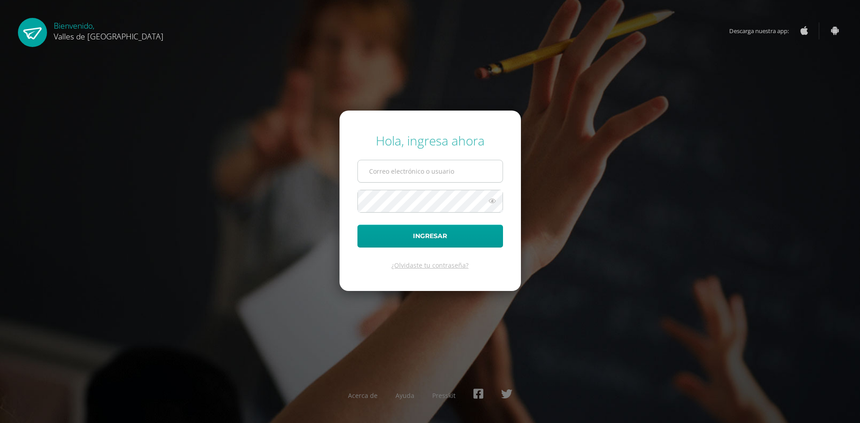
click at [469, 173] on input "text" at bounding box center [430, 171] width 145 height 22
type input "[EMAIL_ADDRESS][DOMAIN_NAME]"
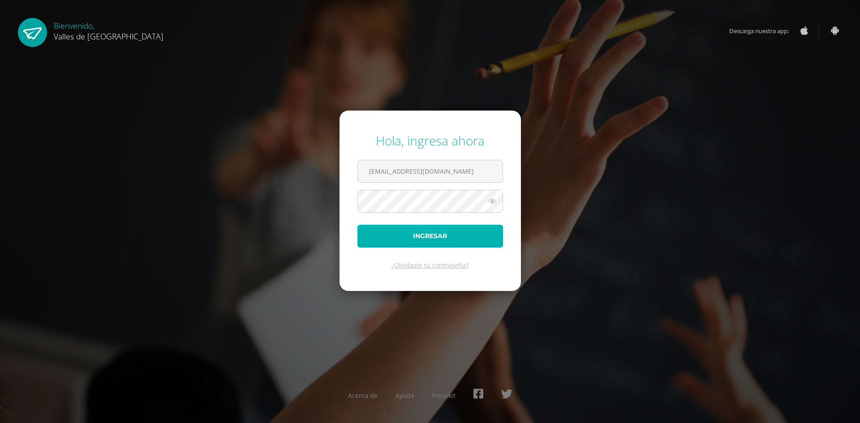
click at [458, 229] on button "Ingresar" at bounding box center [431, 236] width 146 height 23
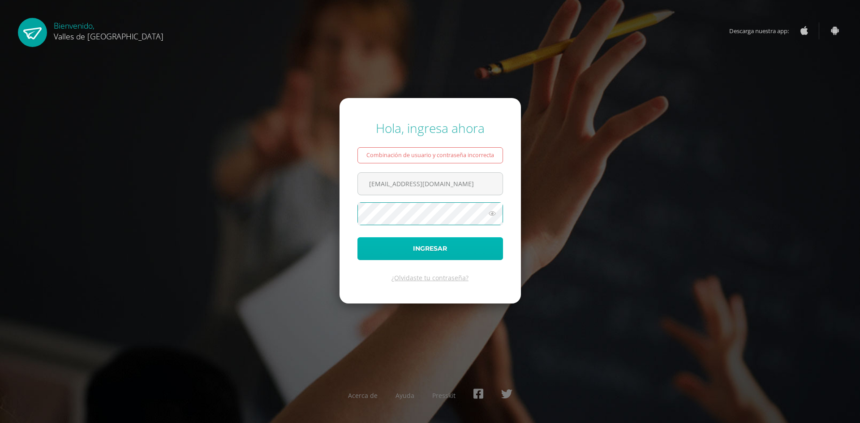
click at [460, 251] on button "Ingresar" at bounding box center [431, 249] width 146 height 23
click at [425, 245] on button "Ingresar" at bounding box center [431, 249] width 146 height 23
click at [433, 242] on button "Ingresar" at bounding box center [431, 249] width 146 height 23
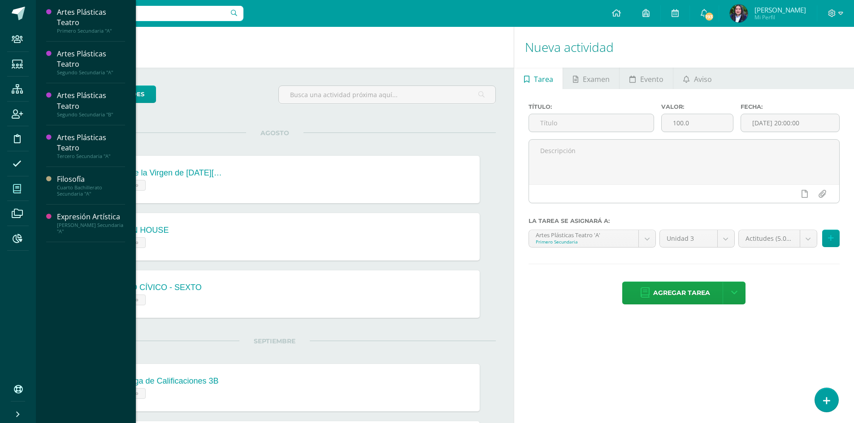
click at [20, 187] on icon at bounding box center [17, 189] width 8 height 9
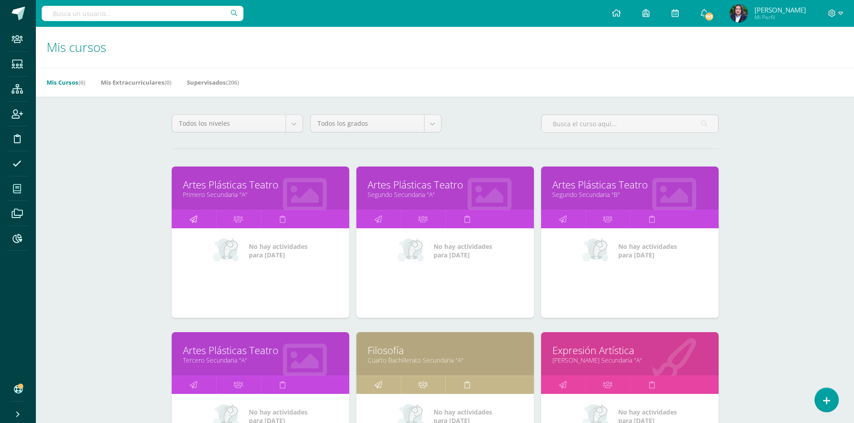
click at [190, 214] on icon at bounding box center [194, 219] width 8 height 17
click at [568, 219] on link at bounding box center [563, 220] width 44 height 18
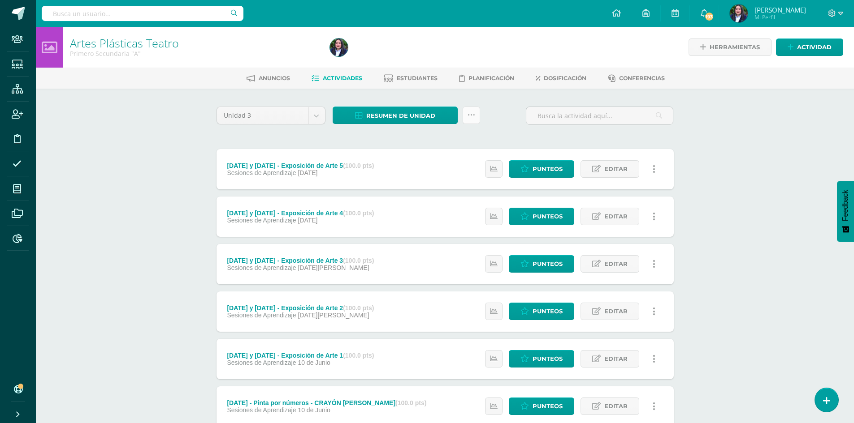
click at [468, 116] on icon at bounding box center [471, 116] width 8 height 8
click at [452, 139] on link "Subir actividades en masa" at bounding box center [448, 144] width 99 height 22
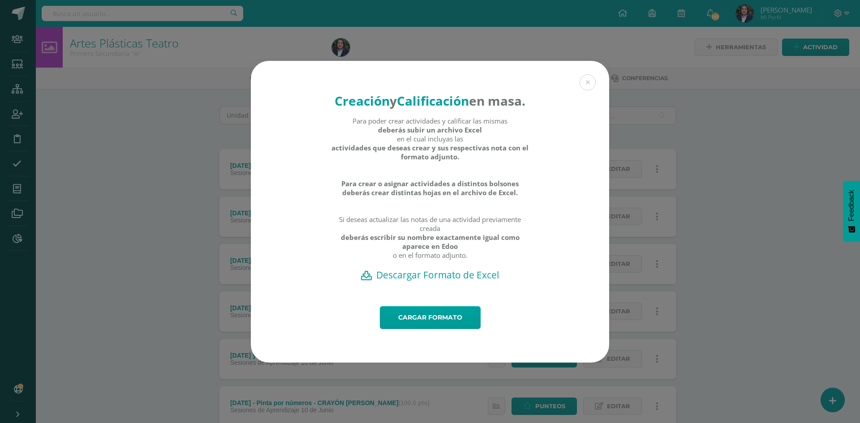
click at [454, 281] on h2 "Descargar Formato de Excel" at bounding box center [430, 275] width 327 height 13
click at [588, 75] on button at bounding box center [588, 82] width 16 height 16
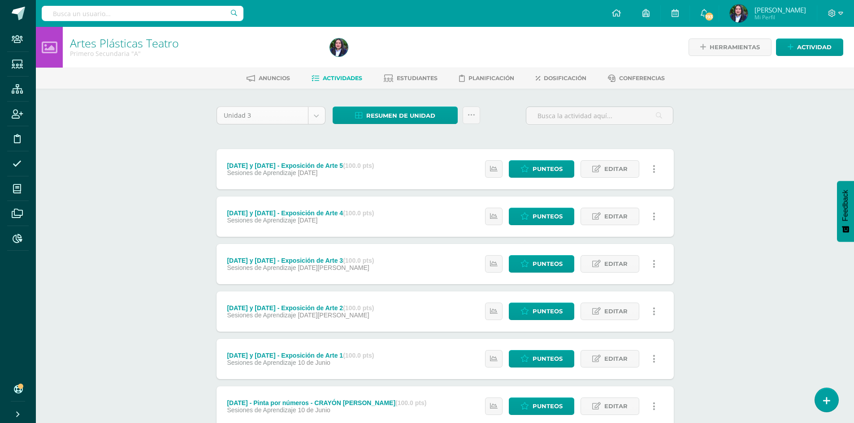
click at [315, 115] on body "Staff Estudiantes Estructura Inscripción Disciplina Asistencia Mis cursos Archi…" at bounding box center [427, 314] width 854 height 629
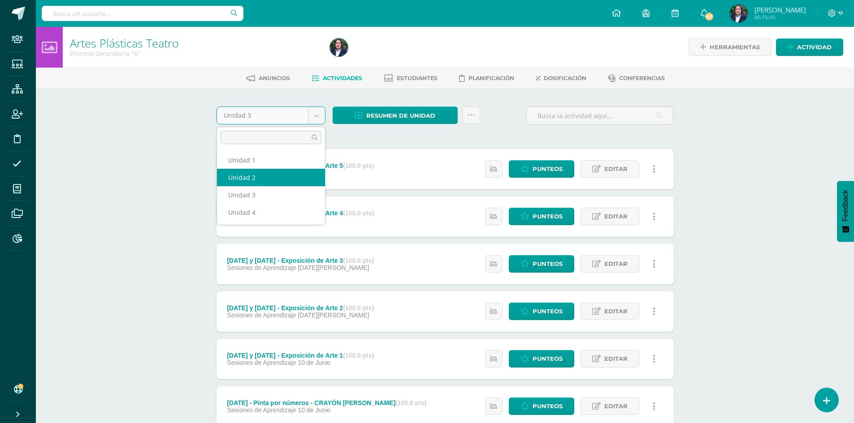
select select "Unidad 2"
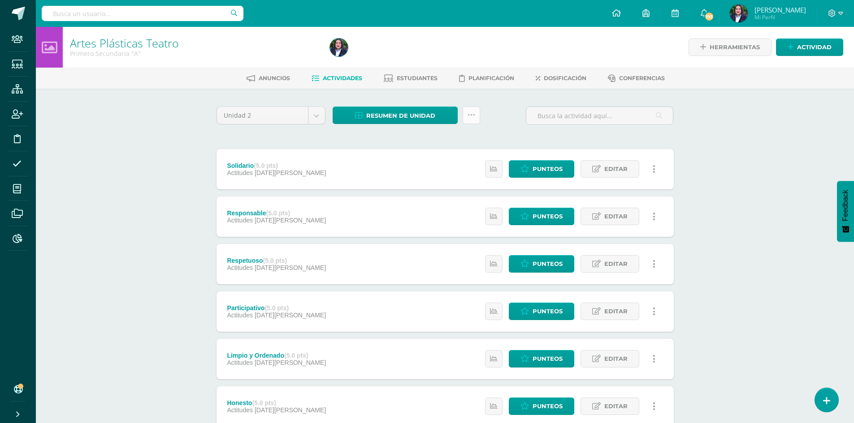
click at [473, 115] on icon at bounding box center [471, 116] width 8 height 8
click at [459, 140] on link "Subir actividades en masa" at bounding box center [448, 144] width 99 height 22
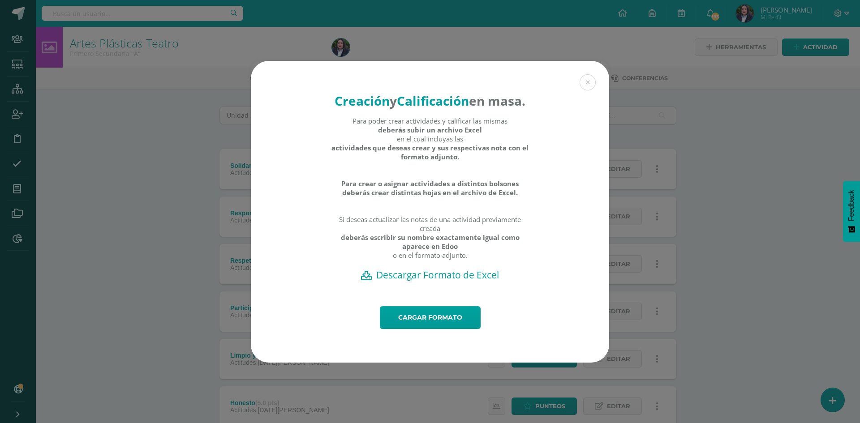
click at [476, 281] on h2 "Descargar Formato de Excel" at bounding box center [430, 275] width 327 height 13
click at [587, 77] on button at bounding box center [588, 82] width 16 height 16
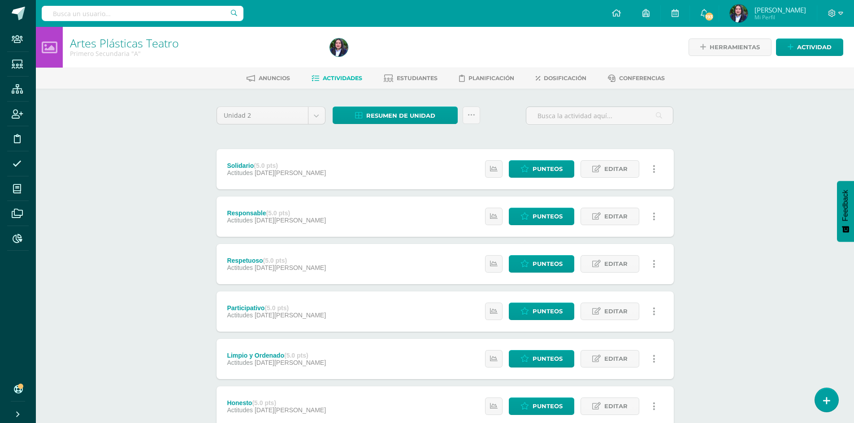
click at [583, 71] on li "Dosificación" at bounding box center [560, 78] width 51 height 15
click at [586, 73] on link "Dosificación" at bounding box center [560, 78] width 51 height 14
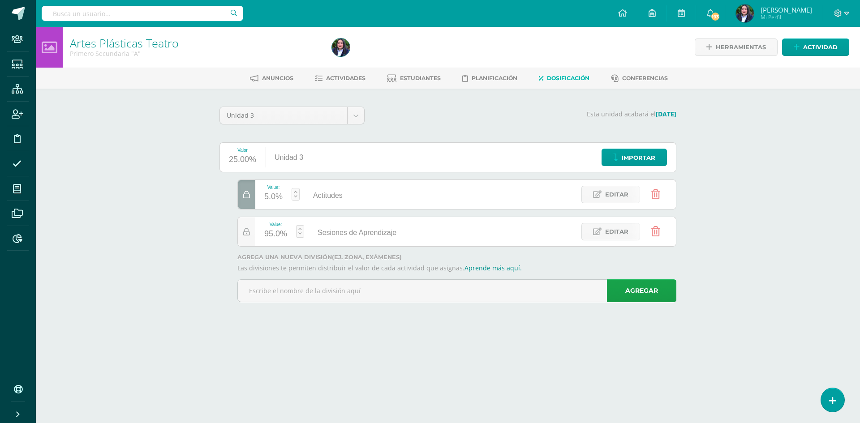
click at [587, 73] on link "Dosificación" at bounding box center [564, 78] width 51 height 14
click at [353, 72] on link "Actividades" at bounding box center [340, 78] width 51 height 14
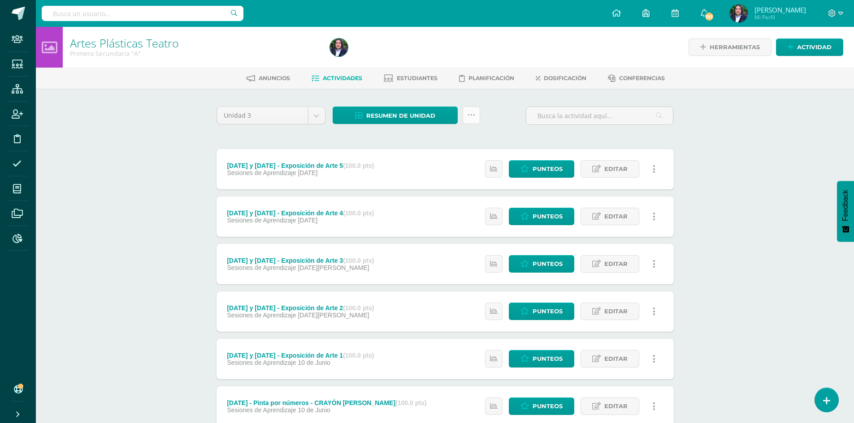
click at [469, 114] on icon at bounding box center [471, 116] width 8 height 8
click at [457, 141] on link "Subir actividades en masa" at bounding box center [448, 144] width 99 height 22
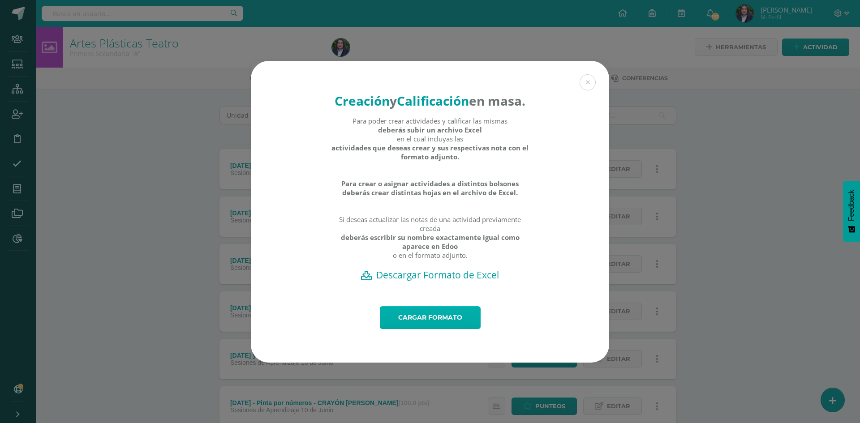
click at [409, 328] on link "Cargar formato" at bounding box center [430, 318] width 101 height 23
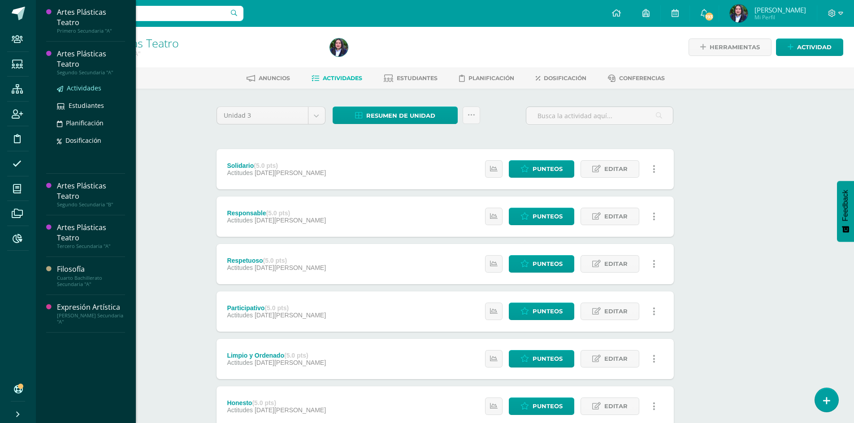
click at [75, 83] on link "Actividades" at bounding box center [91, 88] width 68 height 10
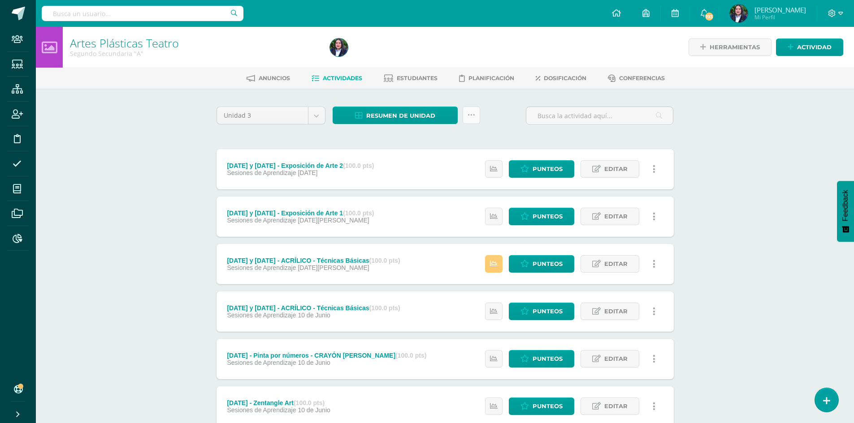
click at [471, 117] on icon at bounding box center [471, 116] width 8 height 8
click at [460, 138] on link "Subir actividades en masa" at bounding box center [448, 144] width 99 height 22
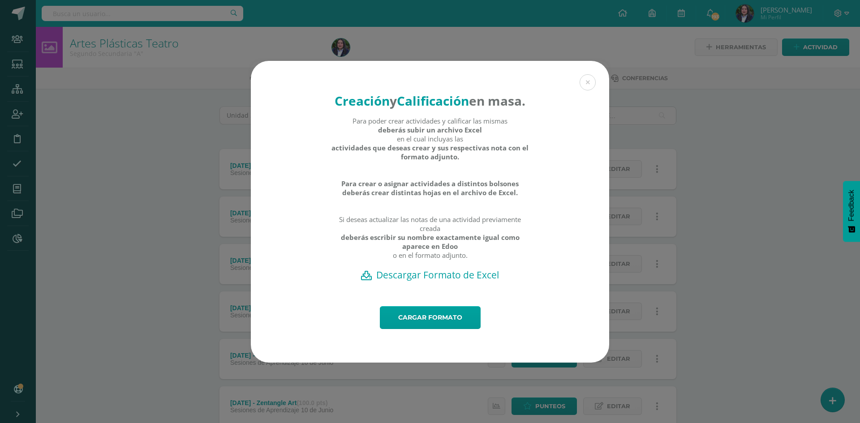
click at [455, 281] on h2 "Descargar Formato de Excel" at bounding box center [430, 275] width 327 height 13
click at [587, 74] on button at bounding box center [588, 82] width 16 height 16
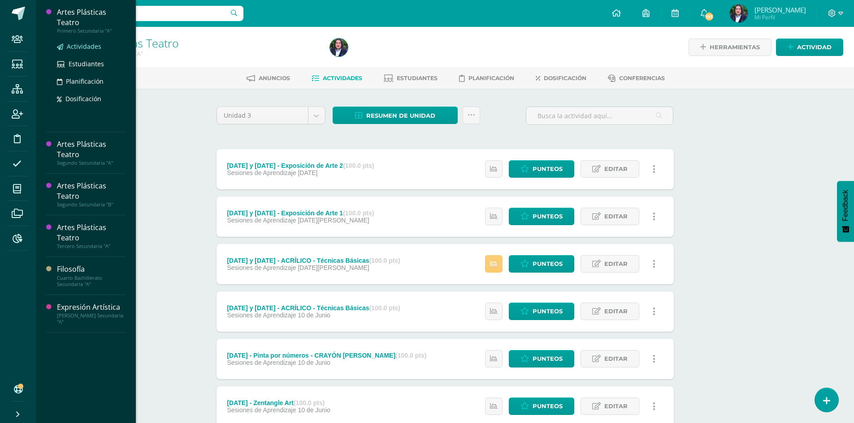
click at [74, 43] on span "Actividades" at bounding box center [84, 46] width 35 height 9
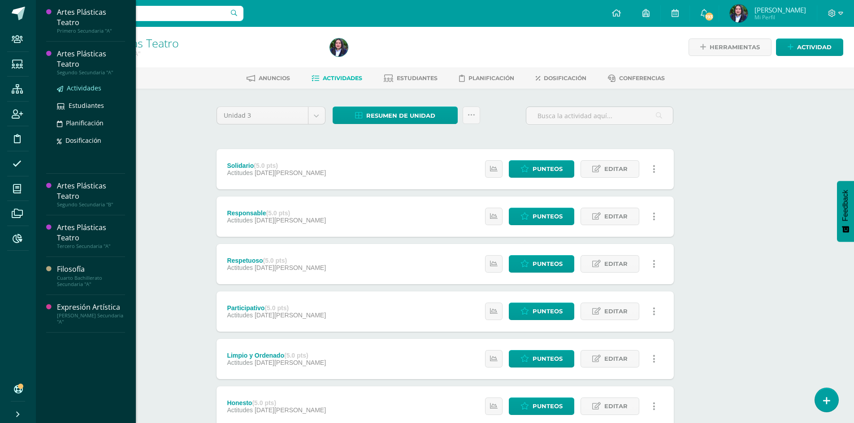
click at [77, 88] on span "Actividades" at bounding box center [84, 88] width 35 height 9
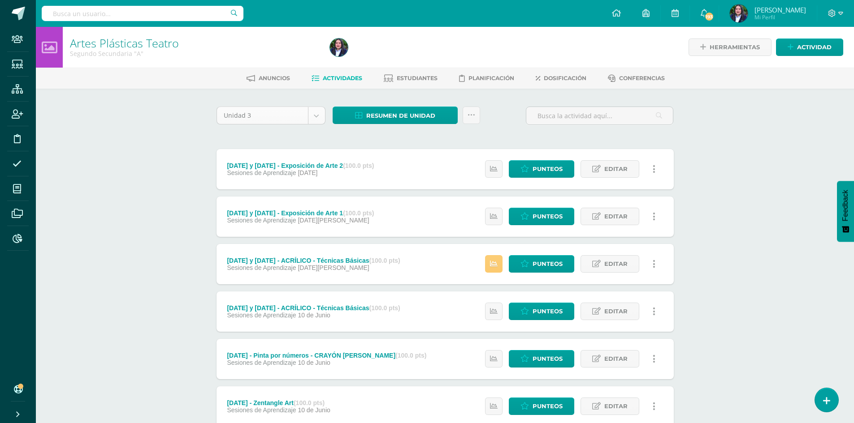
click at [315, 120] on body "Staff Estudiantes Estructura Inscripción Disciplina Asistencia Mis cursos Archi…" at bounding box center [427, 291] width 854 height 582
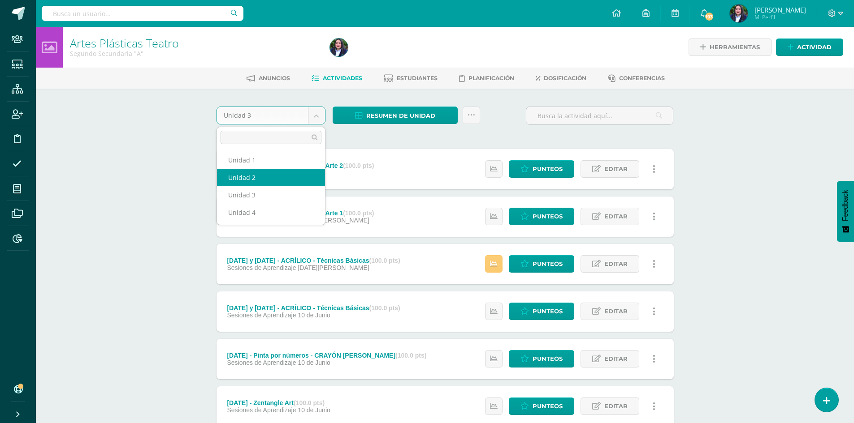
select select "Unidad 2"
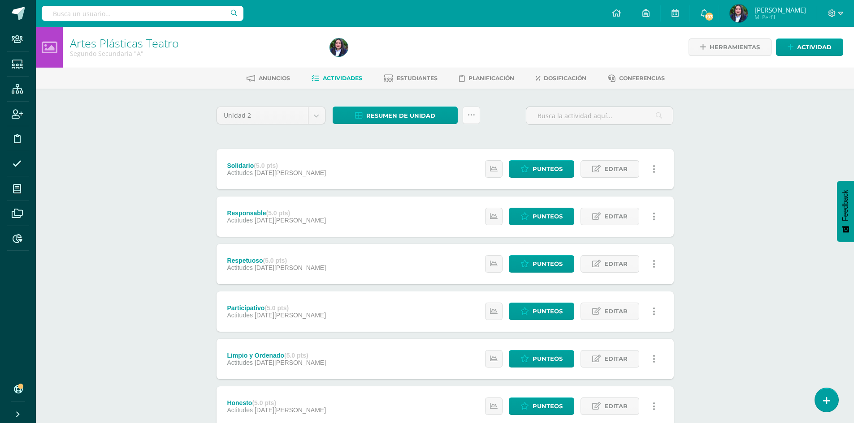
click at [476, 115] on link at bounding box center [470, 115] width 17 height 17
click at [463, 139] on link "Subir actividades en masa" at bounding box center [448, 144] width 99 height 22
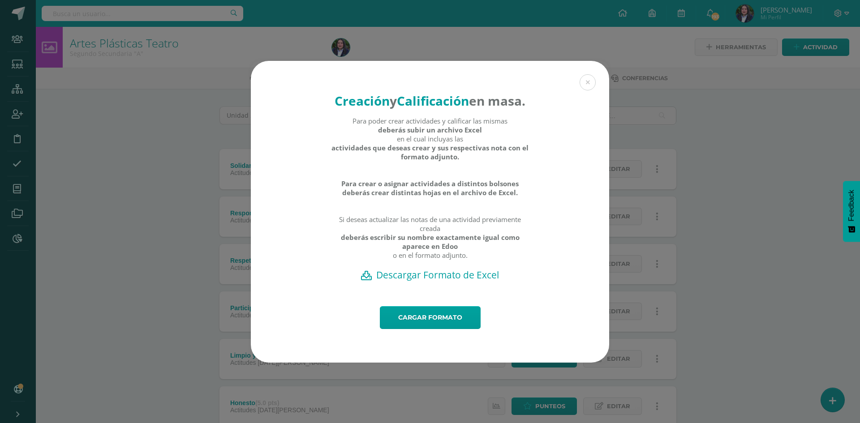
click at [428, 281] on h2 "Descargar Formato de Excel" at bounding box center [430, 275] width 327 height 13
click at [589, 74] on button at bounding box center [588, 82] width 16 height 16
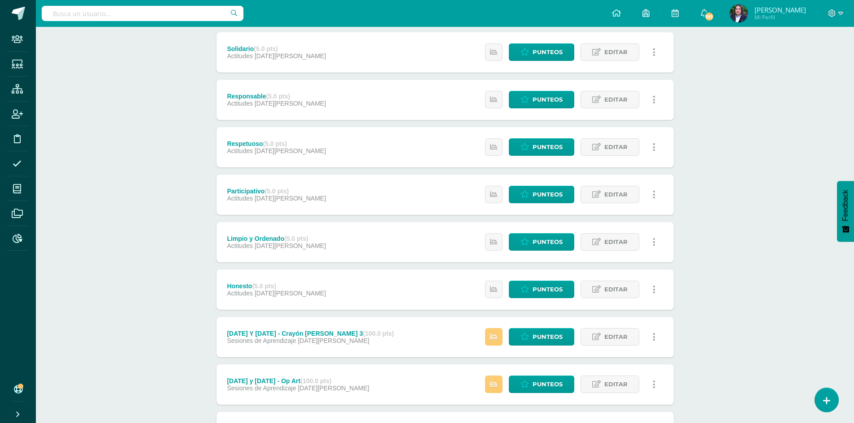
scroll to position [134, 0]
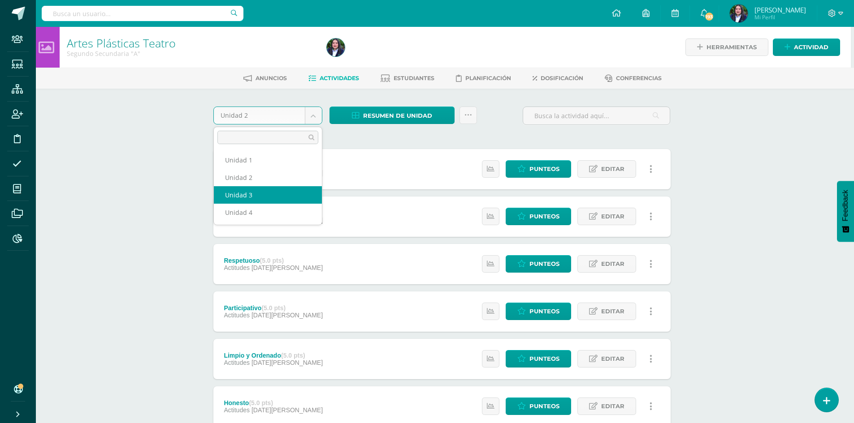
select select "Unidad 3"
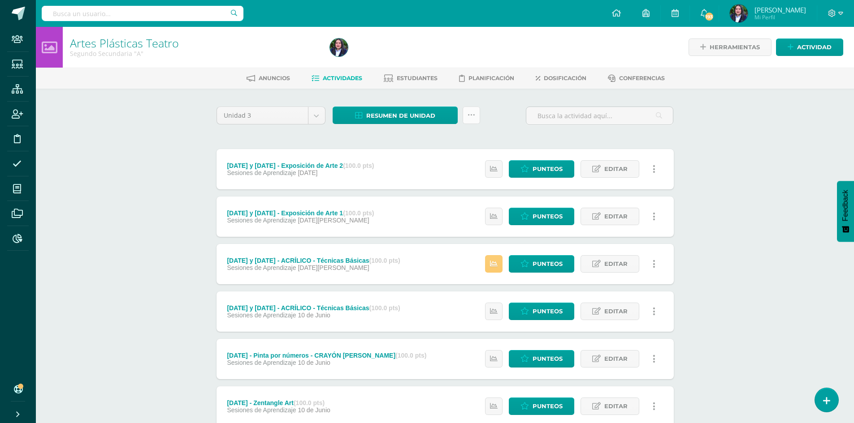
click at [470, 114] on icon at bounding box center [471, 116] width 8 height 8
click at [461, 139] on link "Subir actividades en masa" at bounding box center [448, 144] width 99 height 22
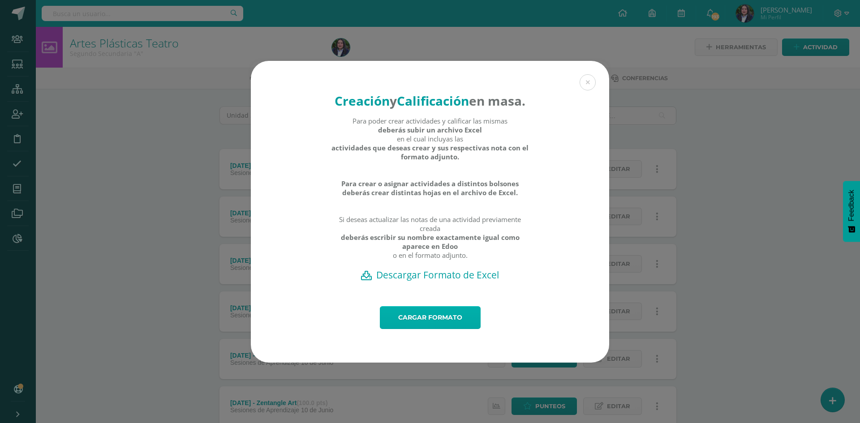
click at [436, 324] on link "Cargar formato" at bounding box center [430, 318] width 101 height 23
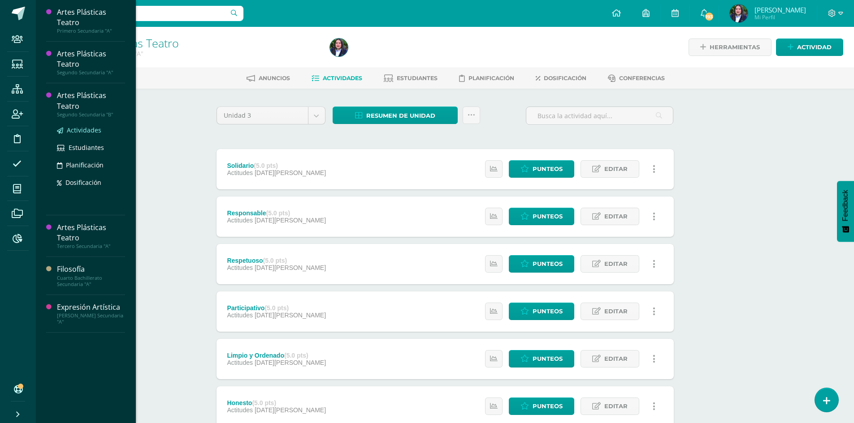
click at [80, 129] on span "Actividades" at bounding box center [84, 130] width 35 height 9
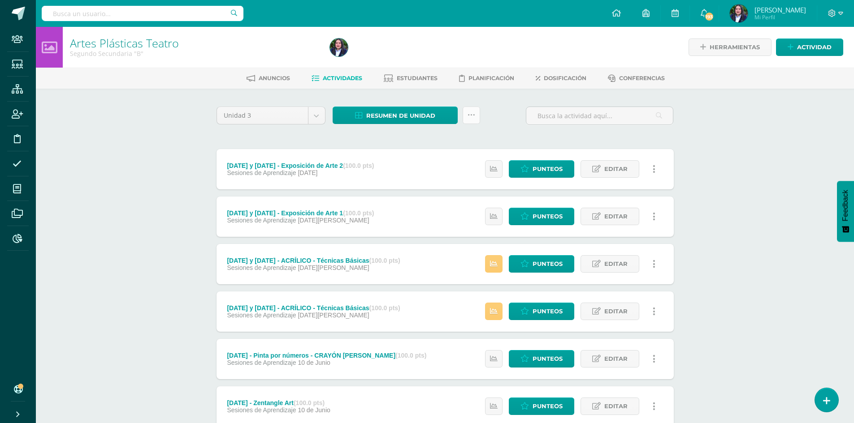
click at [466, 115] on link at bounding box center [470, 115] width 17 height 17
click at [462, 139] on link "Subir actividades en masa" at bounding box center [448, 144] width 99 height 22
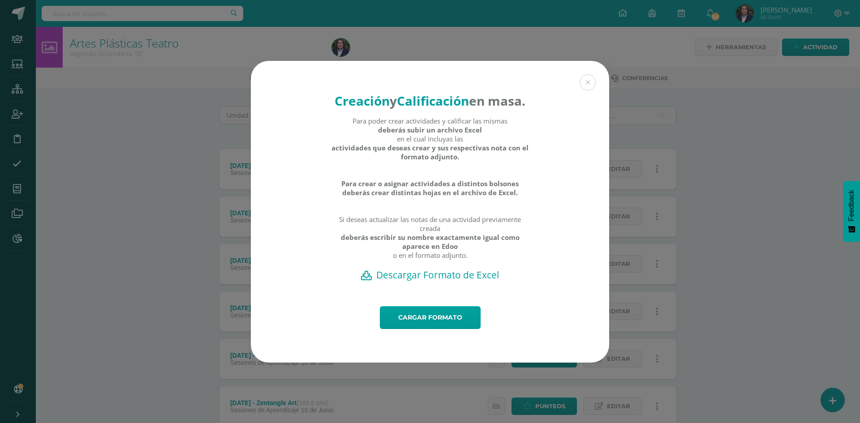
click at [452, 281] on h2 "Descargar Formato de Excel" at bounding box center [430, 275] width 327 height 13
click at [589, 74] on button at bounding box center [588, 82] width 16 height 16
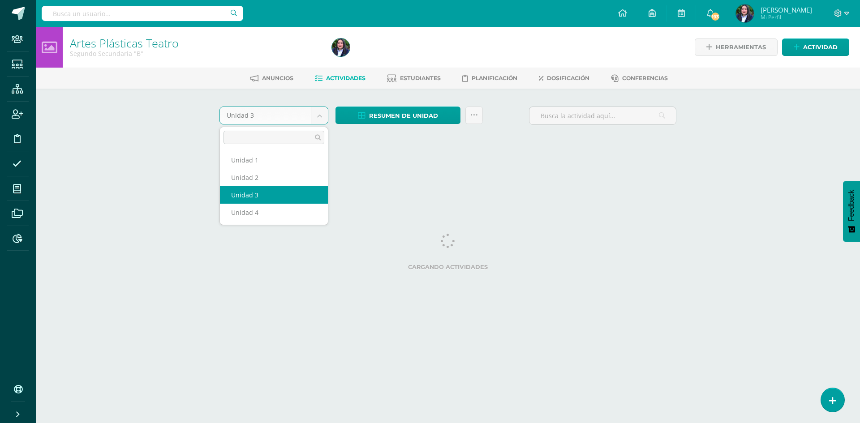
click at [318, 112] on body "Staff Estudiantes Estructura Inscripción Disciplina Asistencia Mis cursos Archi…" at bounding box center [430, 83] width 860 height 167
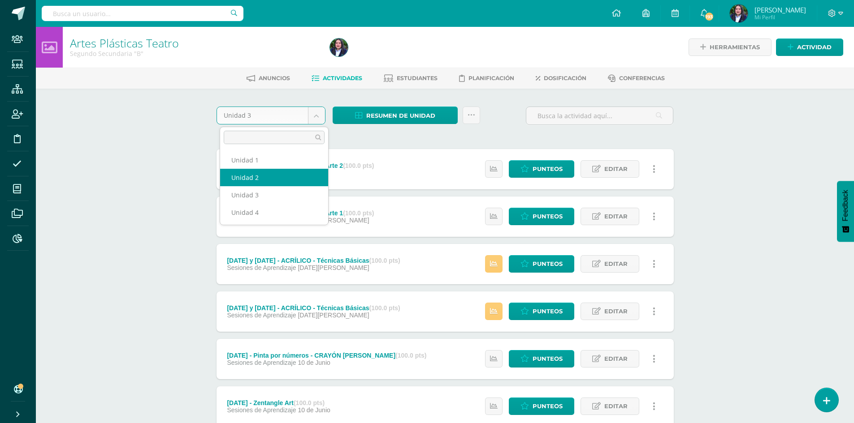
select select "Unidad 2"
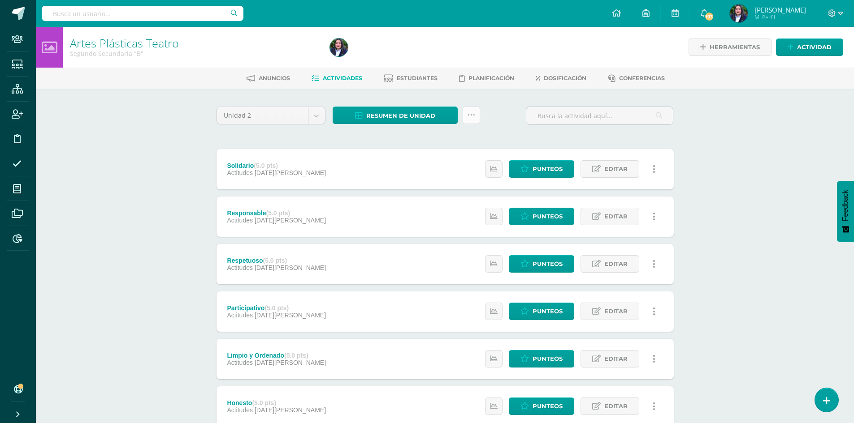
click at [473, 119] on icon at bounding box center [471, 116] width 8 height 8
click at [460, 138] on link "Subir actividades en masa" at bounding box center [448, 144] width 99 height 22
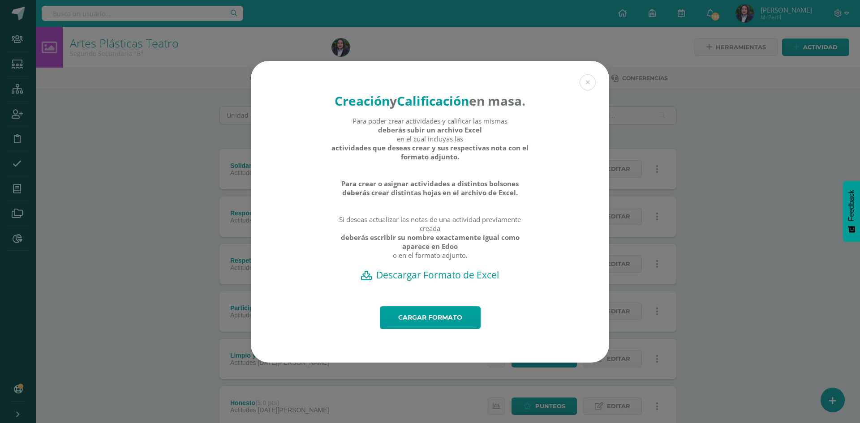
click at [440, 281] on h2 "Descargar Formato de Excel" at bounding box center [430, 275] width 327 height 13
click at [587, 74] on button at bounding box center [588, 82] width 16 height 16
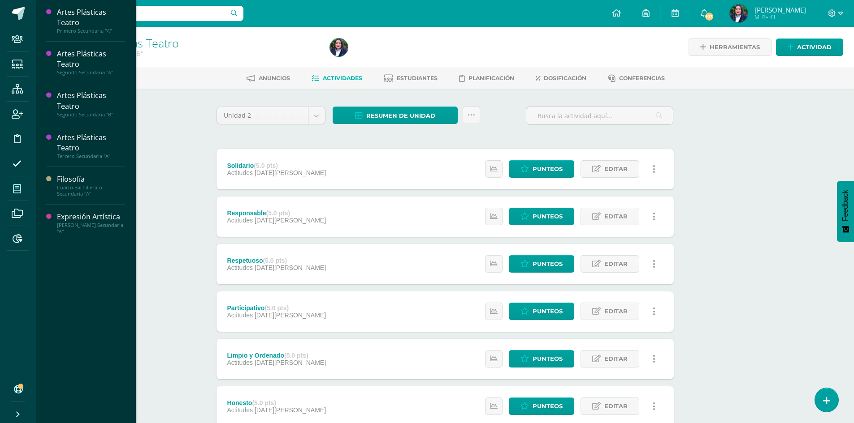
click at [14, 185] on icon at bounding box center [17, 189] width 8 height 9
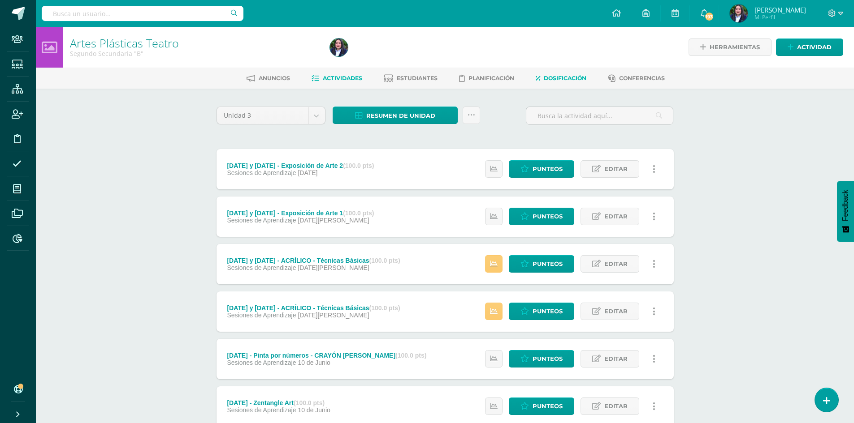
click at [586, 77] on span "Dosificación" at bounding box center [565, 78] width 43 height 7
click at [586, 74] on link "Dosificación" at bounding box center [560, 78] width 51 height 14
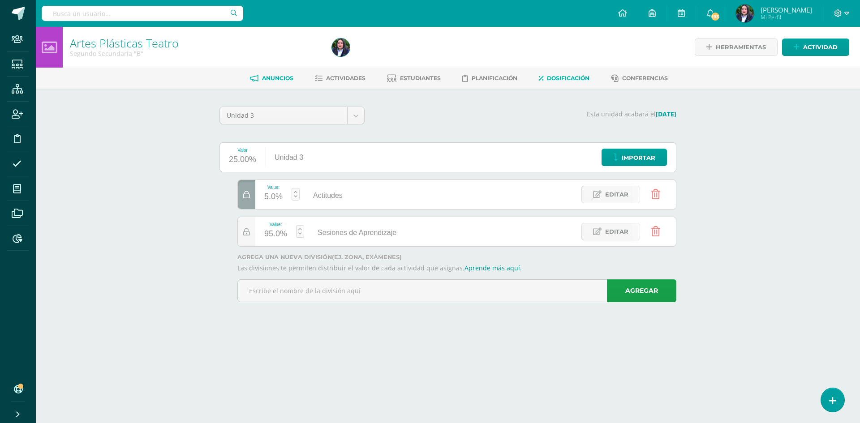
click at [274, 76] on span "Anuncios" at bounding box center [277, 78] width 31 height 7
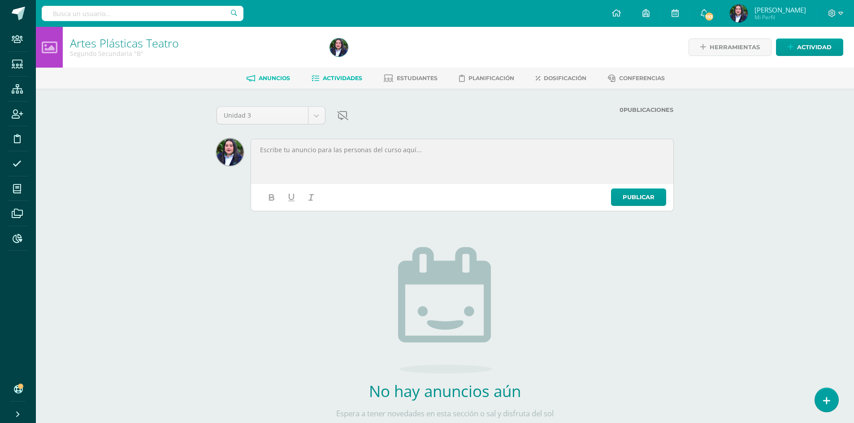
click at [319, 74] on link "Actividades" at bounding box center [336, 78] width 51 height 14
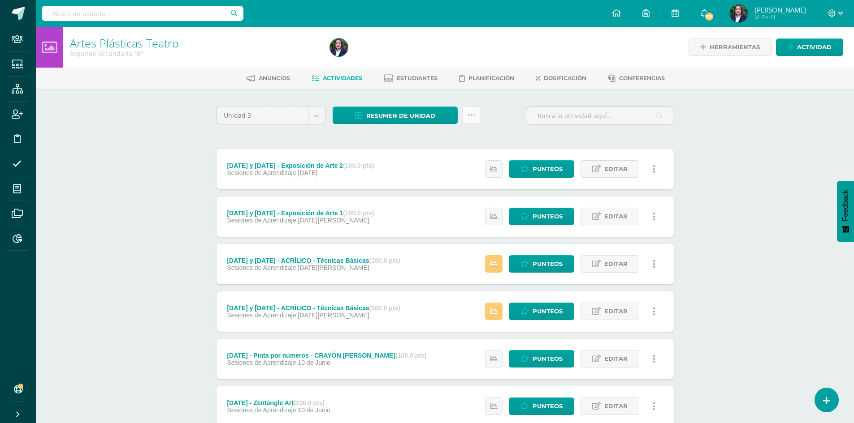
click at [475, 113] on link at bounding box center [470, 115] width 17 height 17
click at [475, 138] on link "Subir actividades en masa" at bounding box center [448, 144] width 99 height 22
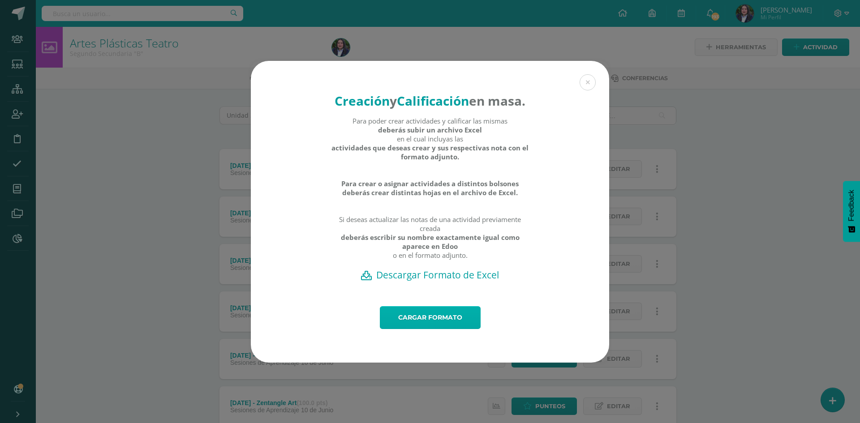
click at [440, 324] on link "Cargar formato" at bounding box center [430, 318] width 101 height 23
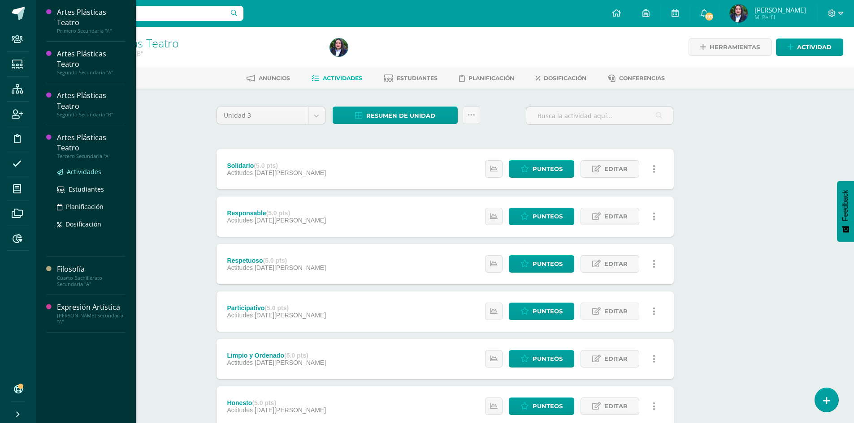
click at [75, 170] on span "Actividades" at bounding box center [84, 172] width 35 height 9
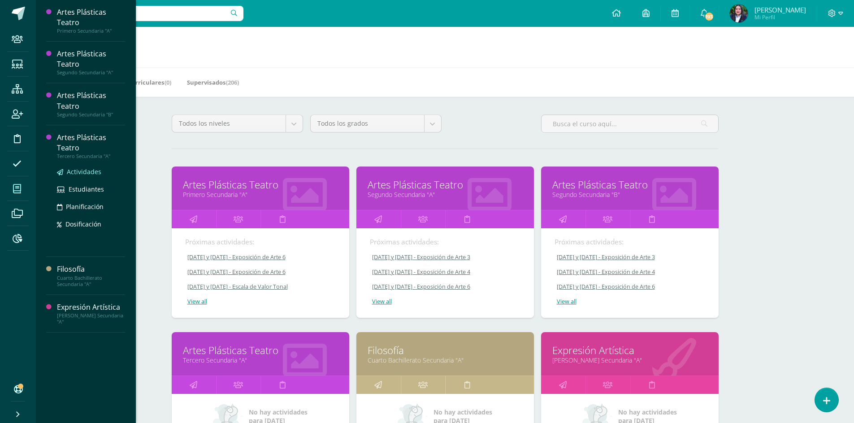
click at [80, 172] on span "Actividades" at bounding box center [84, 172] width 35 height 9
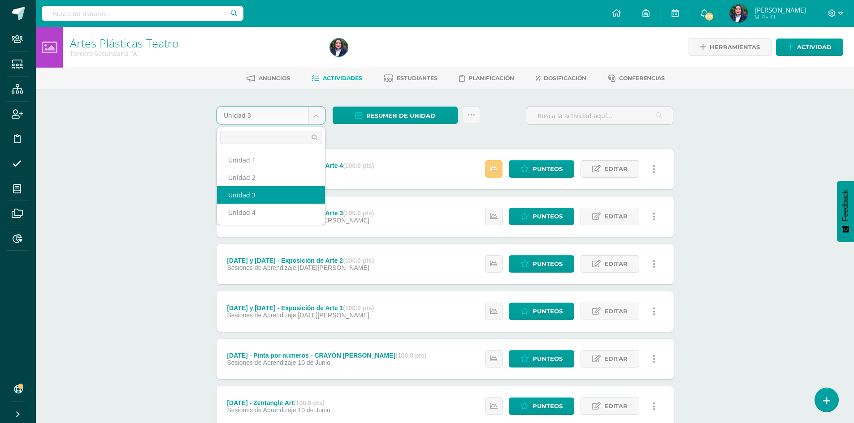
click at [319, 116] on body "Staff Estudiantes Estructura Inscripción Disciplina Asistencia Mis cursos Archi…" at bounding box center [427, 291] width 854 height 582
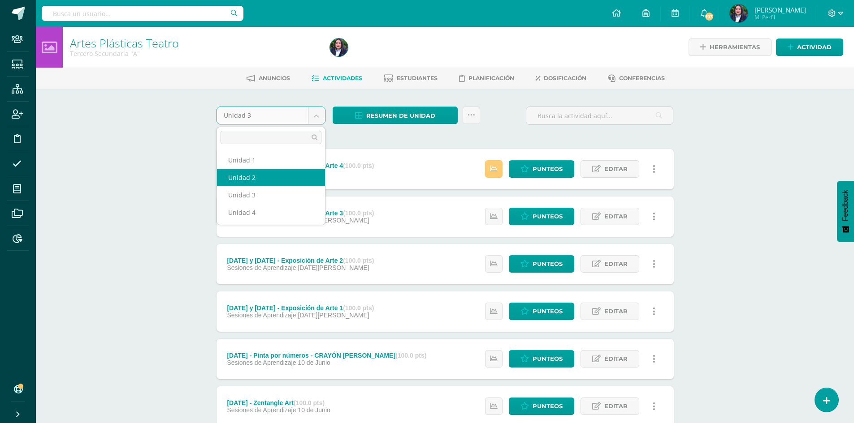
select select "Unidad 2"
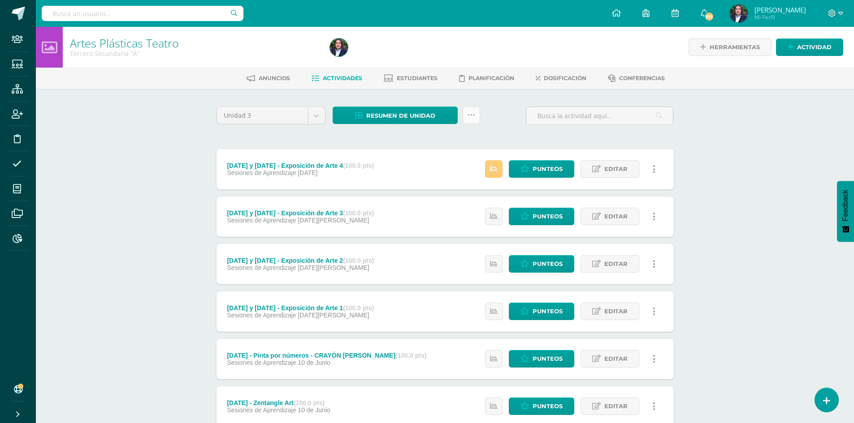
click at [471, 118] on icon at bounding box center [471, 116] width 8 height 8
click at [471, 137] on link "Subir actividades en masa" at bounding box center [448, 144] width 99 height 22
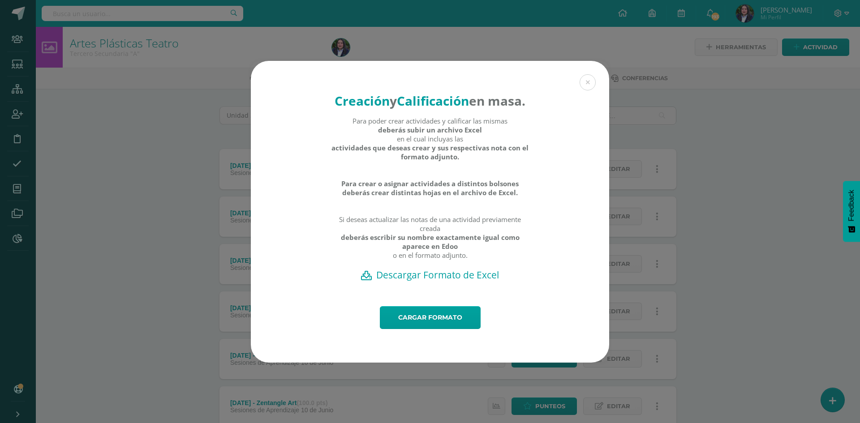
click at [463, 281] on h2 "Descargar Formato de Excel" at bounding box center [430, 275] width 327 height 13
click at [584, 74] on button at bounding box center [588, 82] width 16 height 16
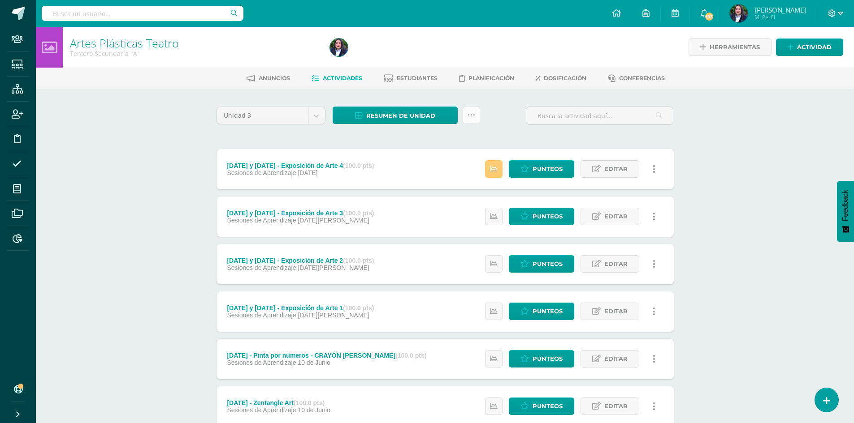
click at [469, 115] on icon at bounding box center [471, 116] width 8 height 8
click at [464, 137] on link "Subir actividades en masa" at bounding box center [448, 144] width 99 height 22
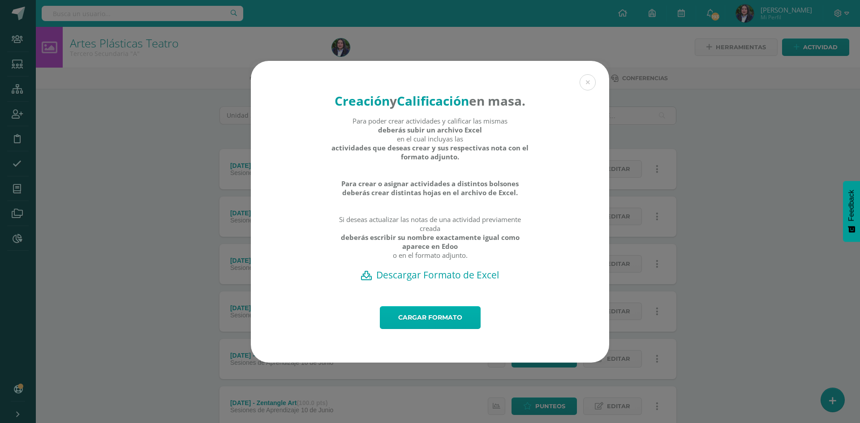
click at [440, 325] on link "Cargar formato" at bounding box center [430, 318] width 101 height 23
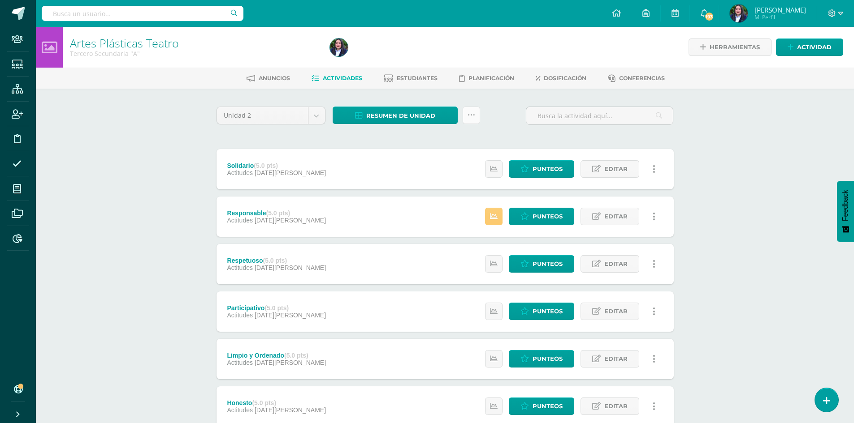
click at [468, 113] on icon at bounding box center [471, 116] width 8 height 8
click at [460, 142] on link "Subir actividades en masa" at bounding box center [448, 144] width 99 height 22
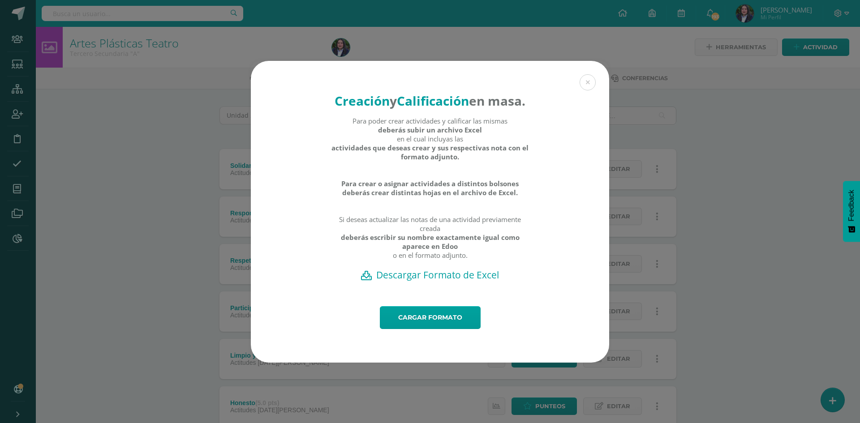
click at [431, 281] on h2 "Descargar Formato de Excel" at bounding box center [430, 275] width 327 height 13
click at [588, 76] on button at bounding box center [588, 82] width 16 height 16
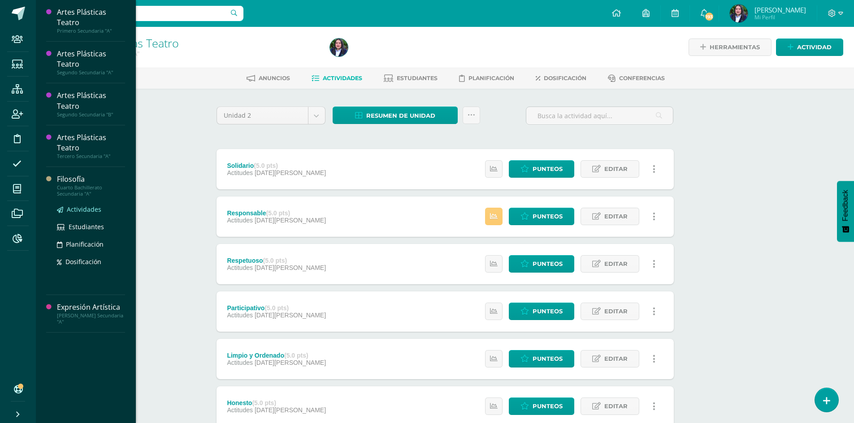
click at [83, 206] on span "Actividades" at bounding box center [84, 209] width 35 height 9
click at [74, 208] on span "Actividades" at bounding box center [84, 209] width 35 height 9
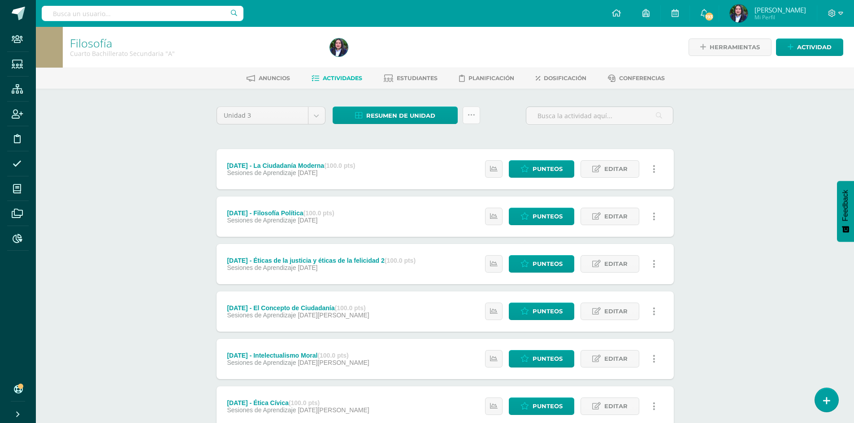
click at [475, 114] on link at bounding box center [470, 115] width 17 height 17
click at [458, 139] on link "Subir actividades en masa" at bounding box center [448, 144] width 99 height 22
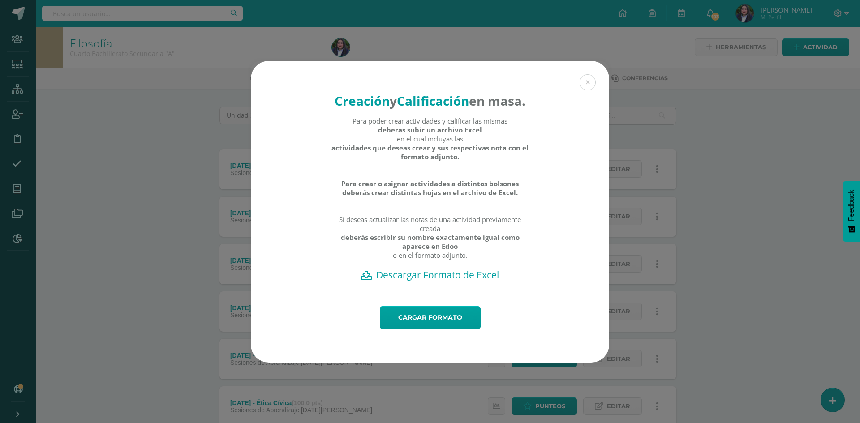
click at [446, 281] on h2 "Descargar Formato de Excel" at bounding box center [430, 275] width 327 height 13
click at [589, 75] on button at bounding box center [588, 82] width 16 height 16
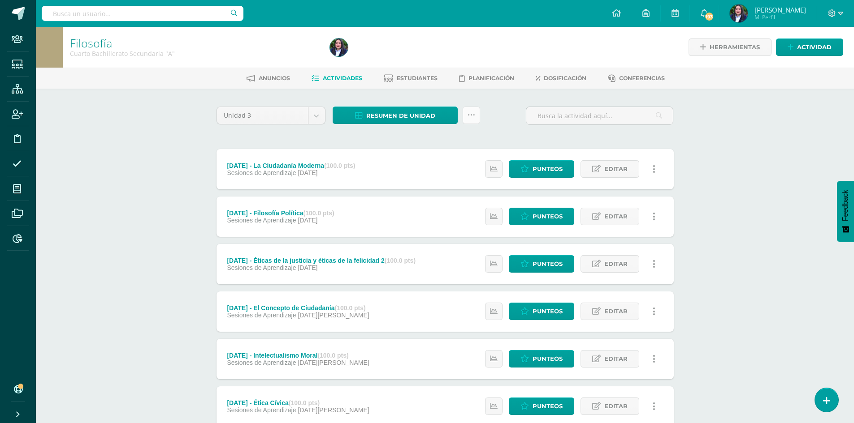
click at [472, 117] on icon at bounding box center [471, 116] width 8 height 8
click at [459, 143] on link "Subir actividades en masa" at bounding box center [448, 144] width 99 height 22
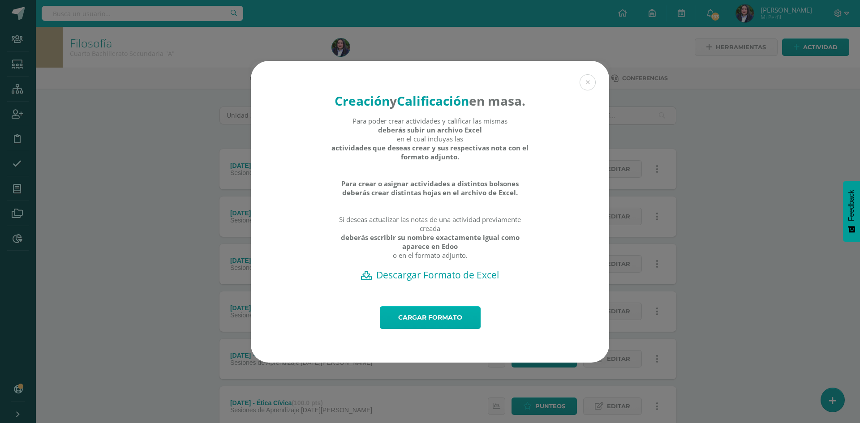
click at [462, 325] on link "Cargar formato" at bounding box center [430, 318] width 101 height 23
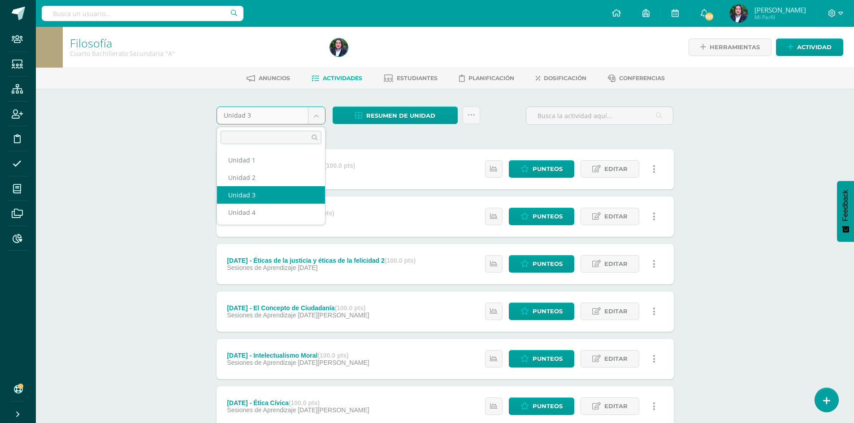
click at [316, 116] on body "Staff Estudiantes Estructura Inscripción Disciplina Asistencia Mis cursos Archi…" at bounding box center [427, 337] width 854 height 674
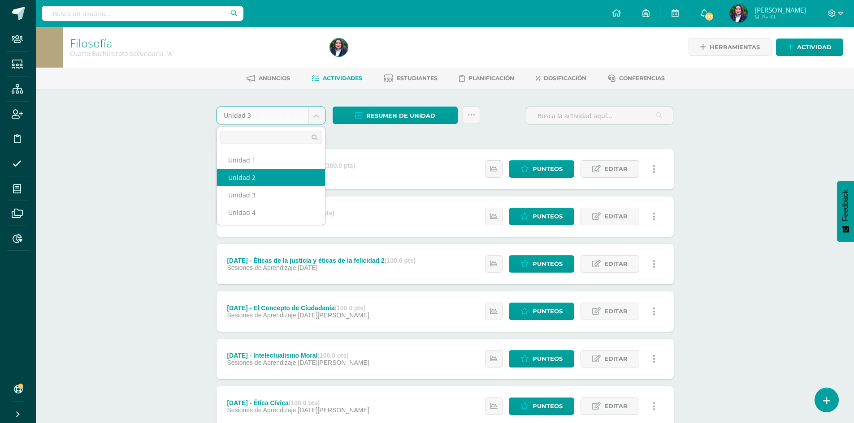
select select "Unidad 2"
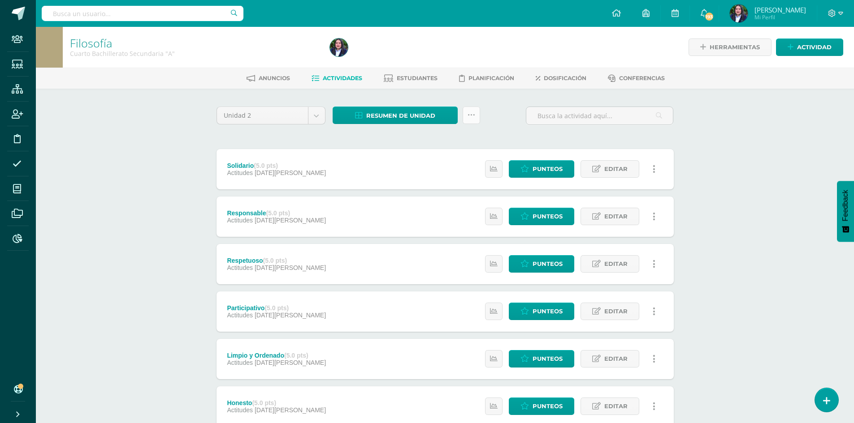
click at [475, 116] on link at bounding box center [470, 115] width 17 height 17
click at [462, 137] on link "Subir actividades en masa" at bounding box center [448, 144] width 99 height 22
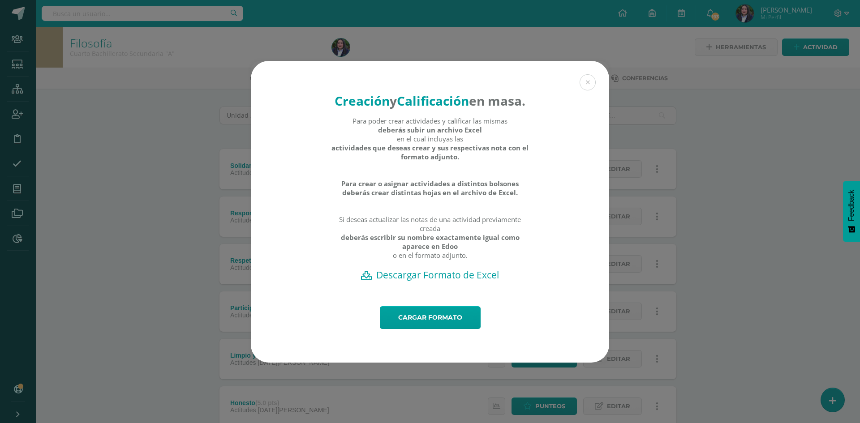
click at [420, 281] on h2 "Descargar Formato de Excel" at bounding box center [430, 275] width 327 height 13
click at [588, 74] on button at bounding box center [588, 82] width 16 height 16
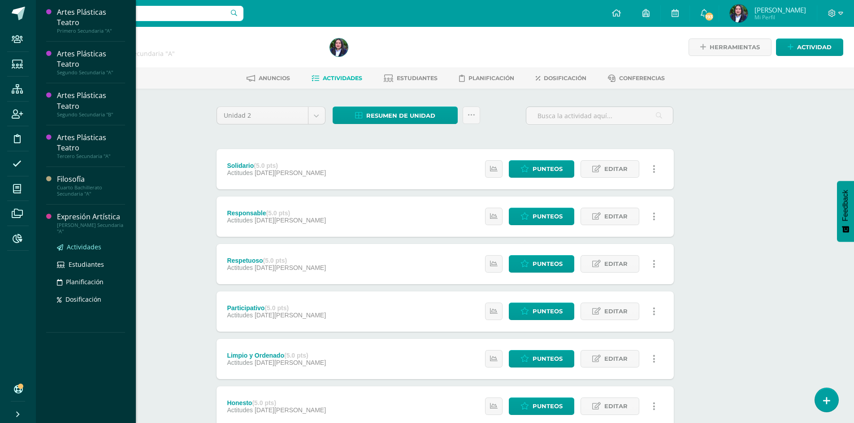
click at [78, 246] on span "Actividades" at bounding box center [84, 247] width 35 height 9
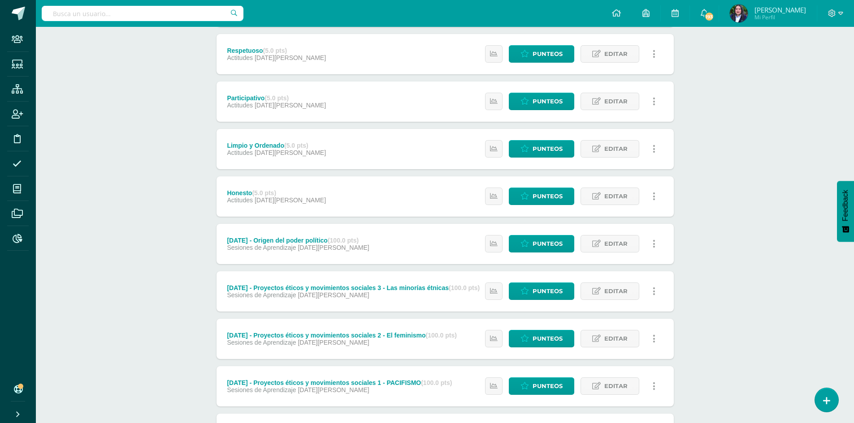
scroll to position [205, 0]
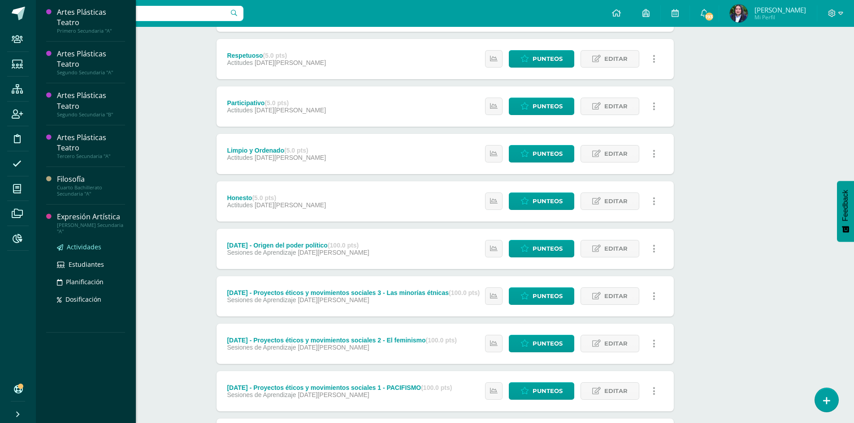
click at [86, 245] on span "Actividades" at bounding box center [84, 247] width 35 height 9
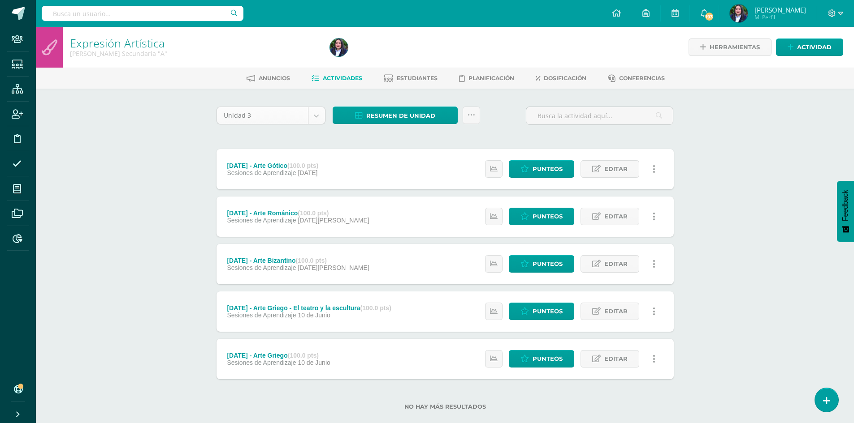
click at [319, 117] on body "Staff Estudiantes Estructura Inscripción Disciplina Asistencia Mis cursos Archi…" at bounding box center [427, 219] width 854 height 439
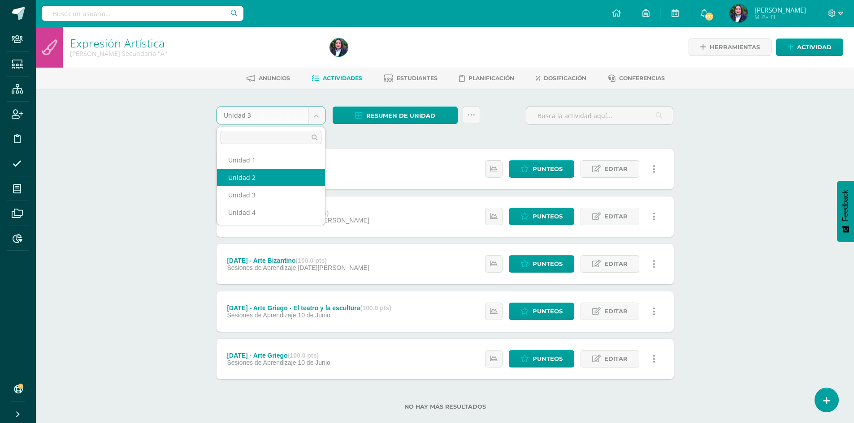
select select "Unidad 2"
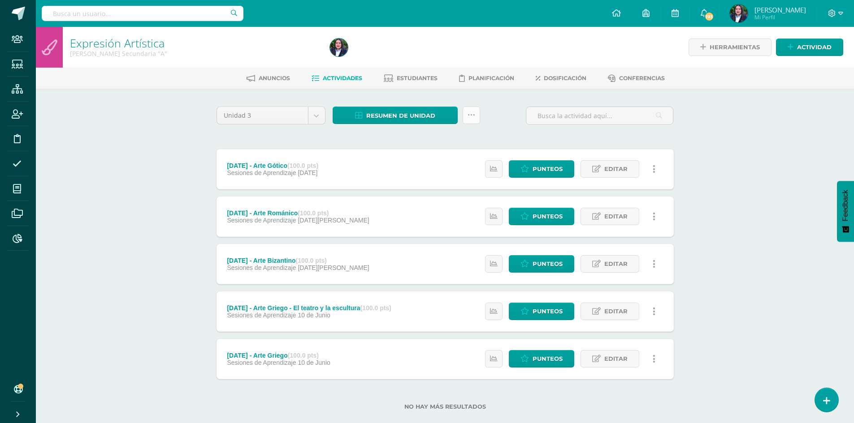
click at [470, 109] on link at bounding box center [470, 115] width 17 height 17
click at [461, 137] on link "Subir actividades en masa" at bounding box center [448, 144] width 99 height 22
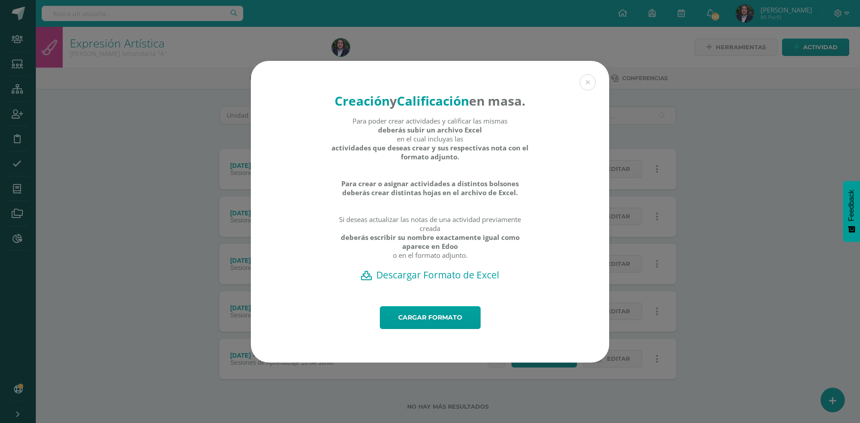
click at [446, 281] on h2 "Descargar Formato de Excel" at bounding box center [430, 275] width 327 height 13
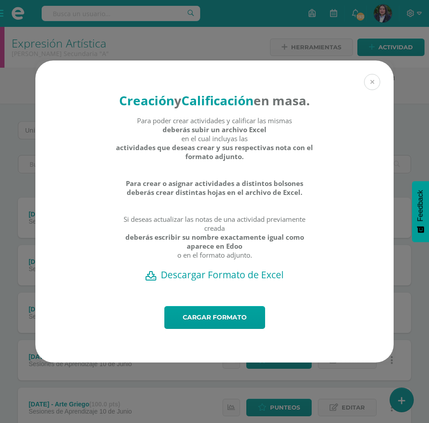
click at [369, 74] on button at bounding box center [372, 82] width 16 height 16
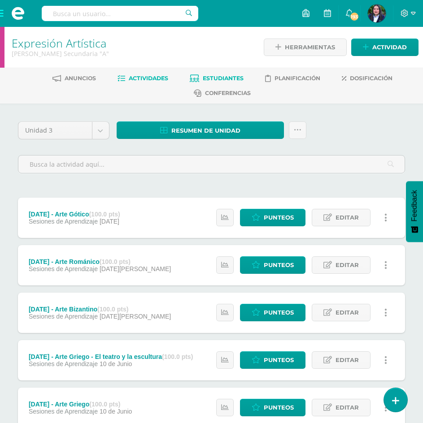
click at [222, 76] on span "Estudiantes" at bounding box center [223, 78] width 41 height 7
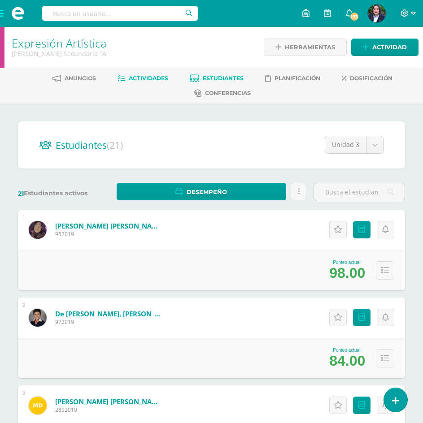
click at [147, 78] on span "Actividades" at bounding box center [148, 78] width 39 height 7
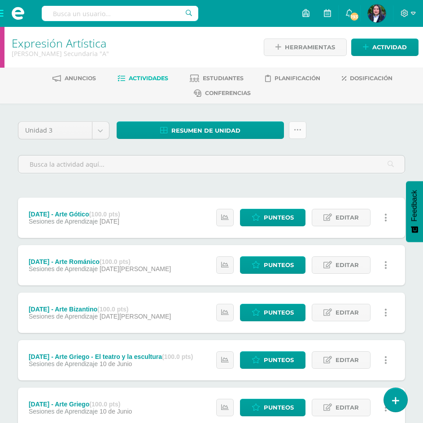
click at [298, 132] on icon at bounding box center [298, 130] width 8 height 8
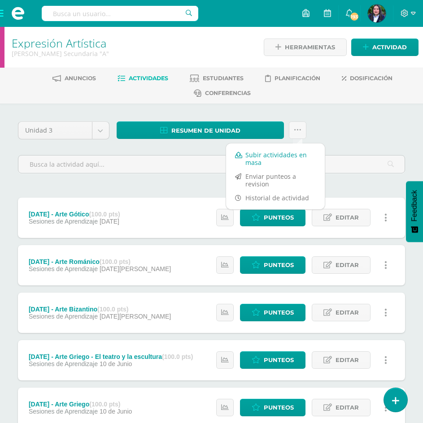
click at [295, 154] on link "Subir actividades en masa" at bounding box center [275, 159] width 99 height 22
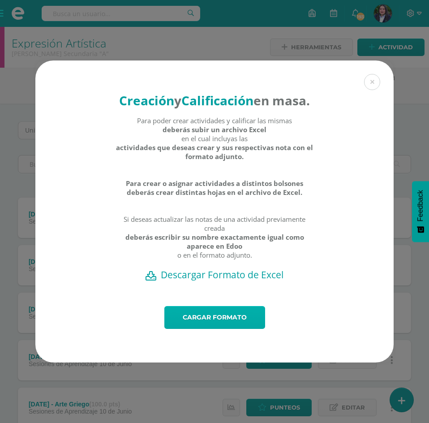
click at [236, 326] on link "Cargar formato" at bounding box center [214, 317] width 101 height 23
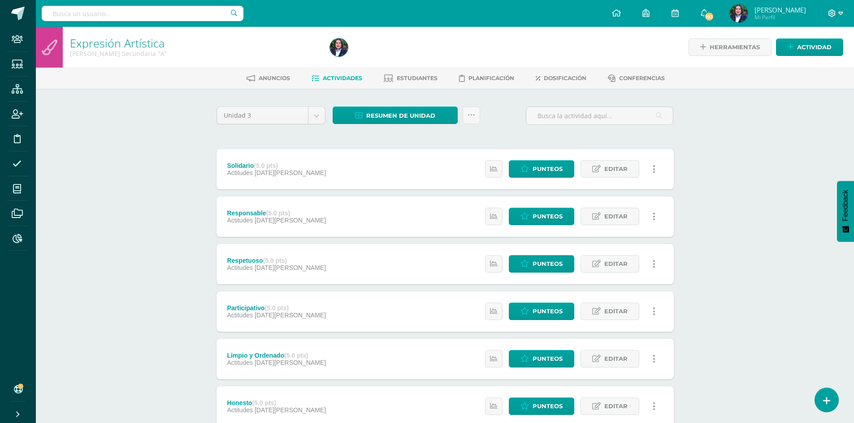
click at [429, 12] on icon at bounding box center [832, 13] width 8 height 8
click at [429, 76] on span "Cerrar sesión" at bounding box center [777, 74] width 40 height 9
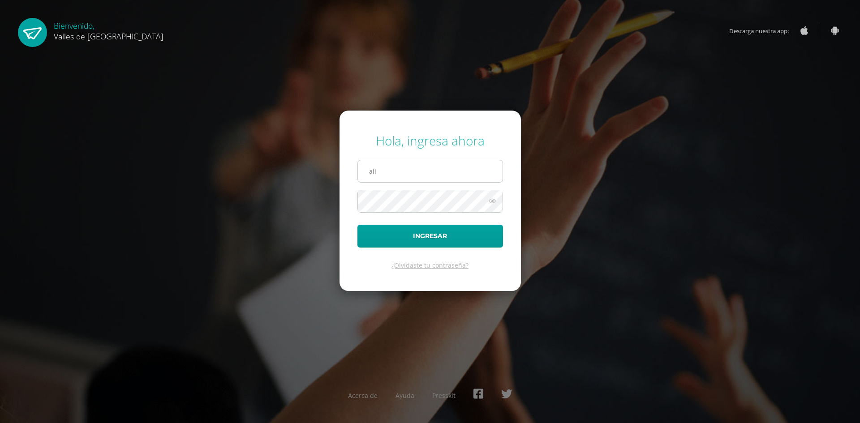
type input "alicia@colegiovalles.com"
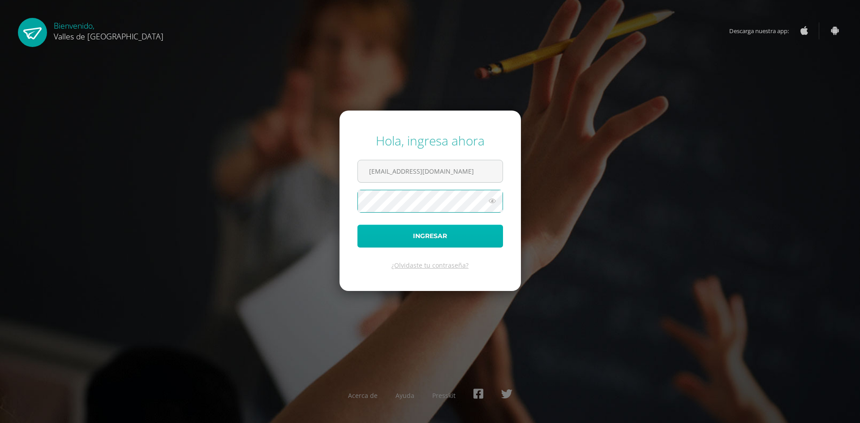
click at [471, 231] on button "Ingresar" at bounding box center [431, 236] width 146 height 23
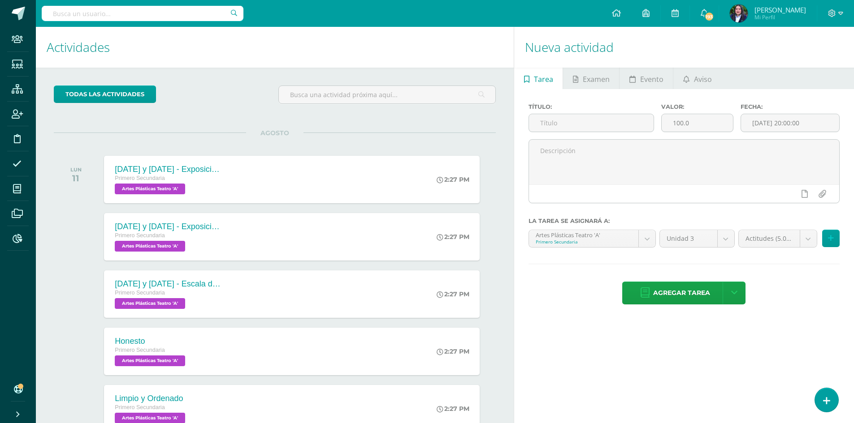
click at [207, 101] on div "todas las Actividades" at bounding box center [143, 99] width 187 height 26
click at [148, 9] on input "text" at bounding box center [143, 13] width 202 height 15
type input "mecanografía"
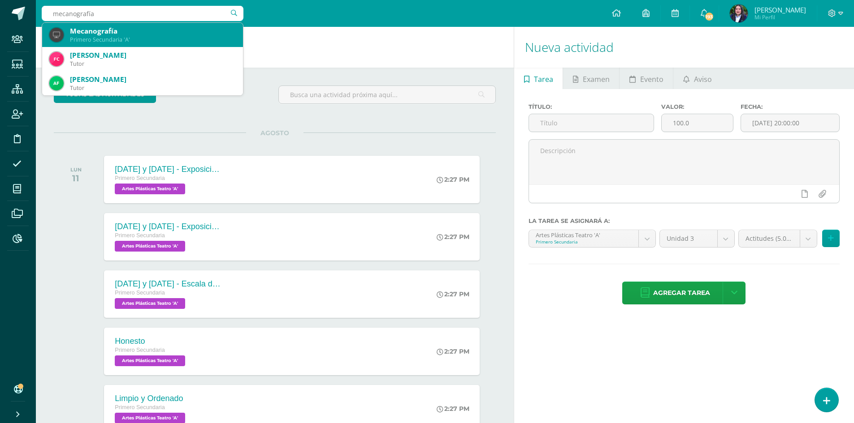
click at [91, 36] on div "Primero Secundaria 'A'" at bounding box center [153, 40] width 166 height 8
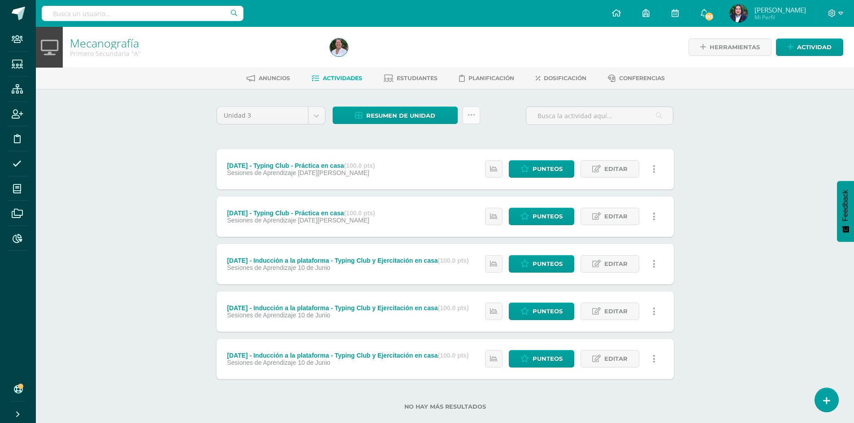
click at [473, 116] on icon at bounding box center [471, 116] width 8 height 8
click at [453, 138] on link "Subir actividades en masa" at bounding box center [448, 144] width 99 height 22
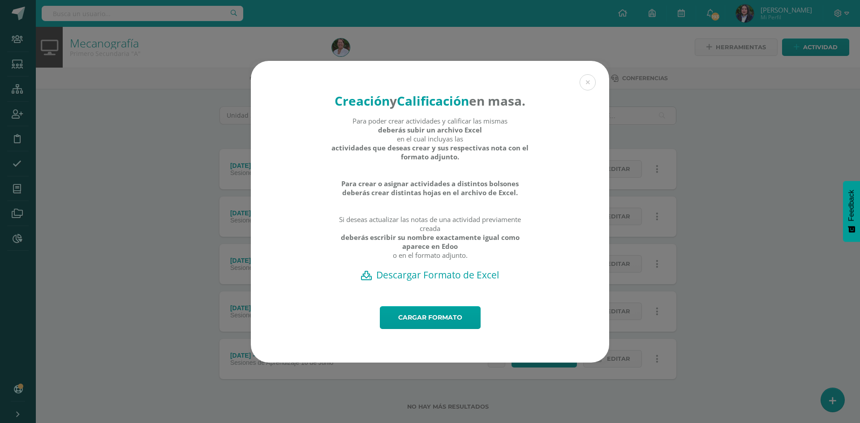
click at [439, 281] on h2 "Descargar Formato de Excel" at bounding box center [430, 275] width 327 height 13
click at [587, 74] on button at bounding box center [588, 82] width 16 height 16
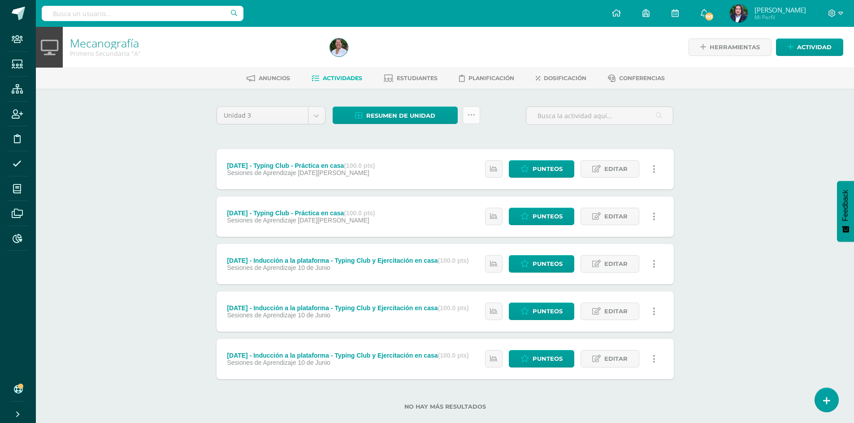
click at [467, 118] on icon at bounding box center [471, 116] width 8 height 8
click at [462, 139] on link "Subir actividades en masa" at bounding box center [448, 144] width 99 height 22
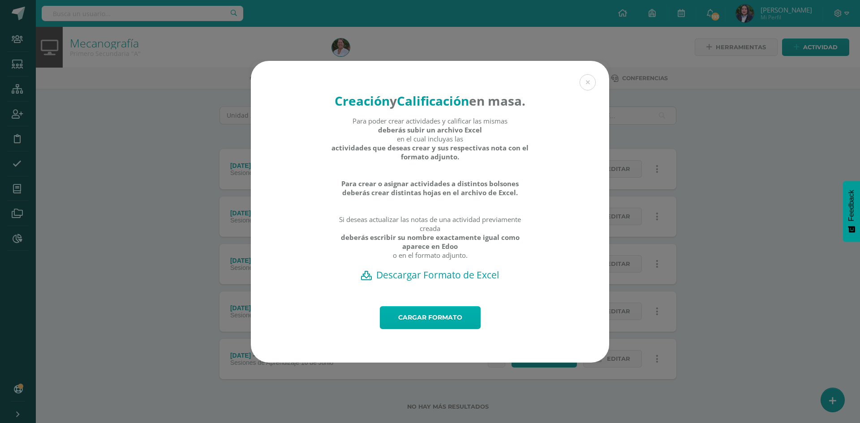
click at [400, 323] on link "Cargar formato" at bounding box center [430, 318] width 101 height 23
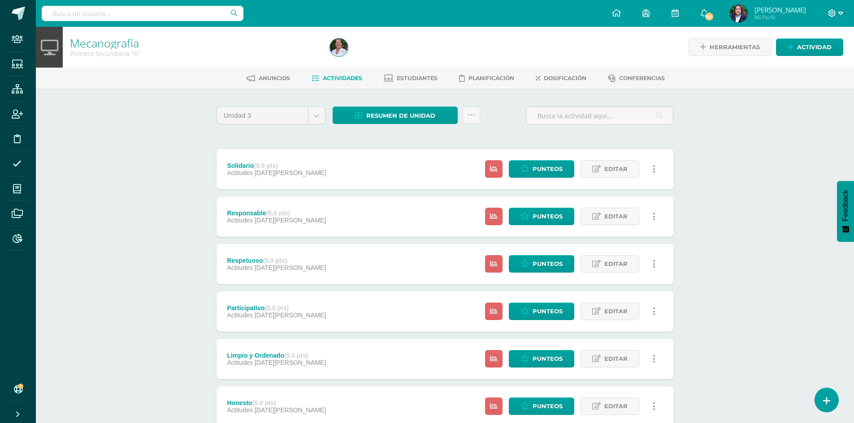
click at [832, 13] on icon at bounding box center [832, 13] width 8 height 8
click at [805, 73] on link "Cerrar sesión" at bounding box center [790, 74] width 106 height 13
